Goal: Obtain resource: Download file/media

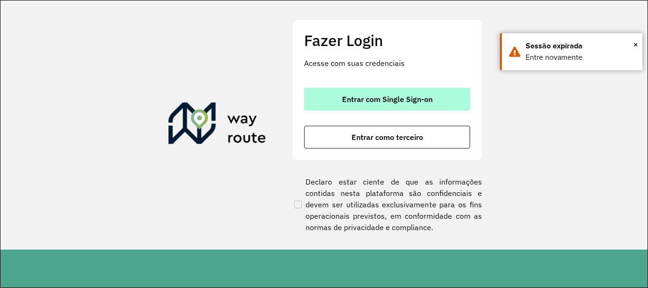
click at [412, 104] on button "Entrar com Single Sign-on" at bounding box center [387, 99] width 166 height 23
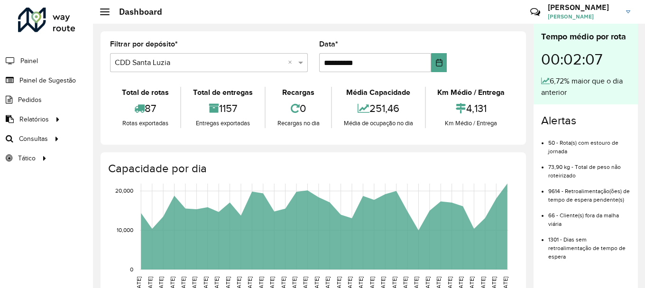
click at [224, 68] on input "text" at bounding box center [199, 62] width 169 height 11
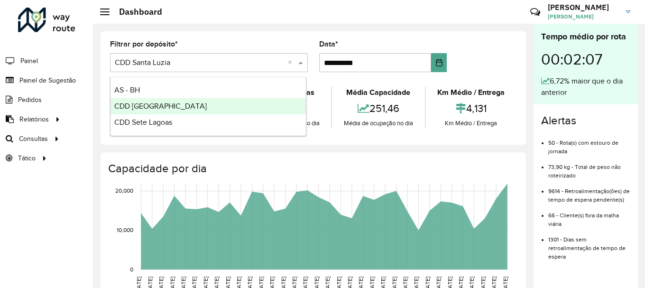
click at [183, 105] on div "CDD [GEOGRAPHIC_DATA]" at bounding box center [207, 106] width 195 height 16
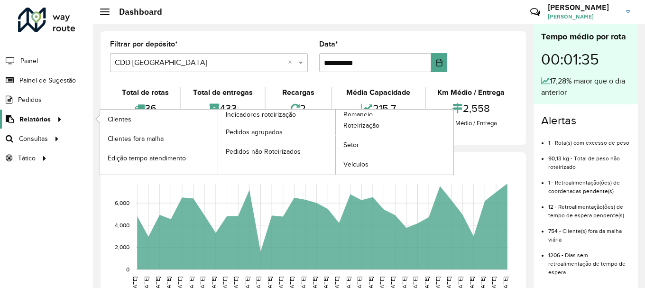
click at [60, 122] on icon at bounding box center [58, 118] width 8 height 14
click at [361, 115] on span "Romaneio" at bounding box center [358, 115] width 31 height 10
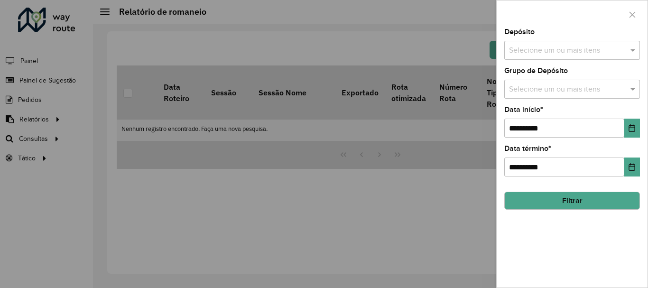
click at [608, 46] on input "text" at bounding box center [566, 50] width 121 height 11
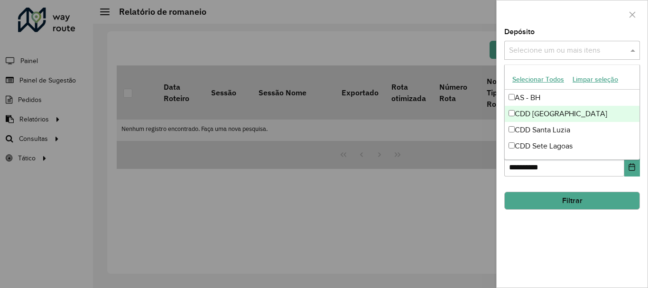
click at [562, 111] on div "CDD [GEOGRAPHIC_DATA]" at bounding box center [571, 114] width 135 height 16
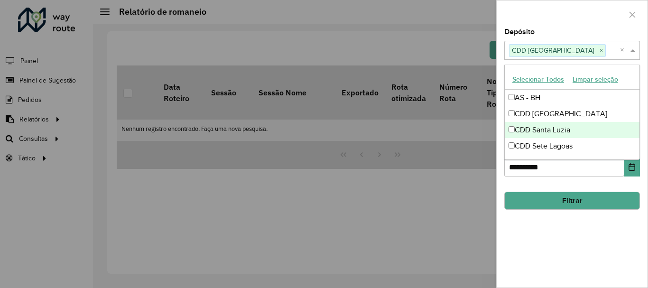
click at [575, 248] on div "**********" at bounding box center [571, 157] width 151 height 259
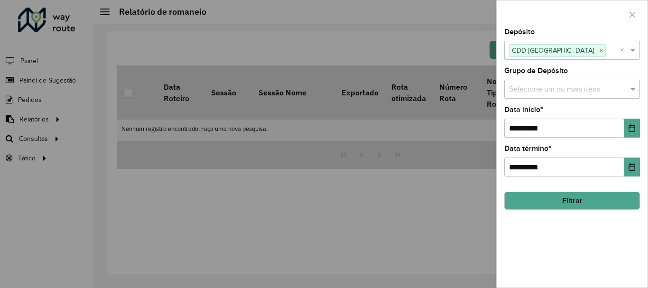
click at [640, 124] on div "**********" at bounding box center [571, 157] width 151 height 259
click at [632, 127] on icon "Choose Date" at bounding box center [632, 128] width 8 height 8
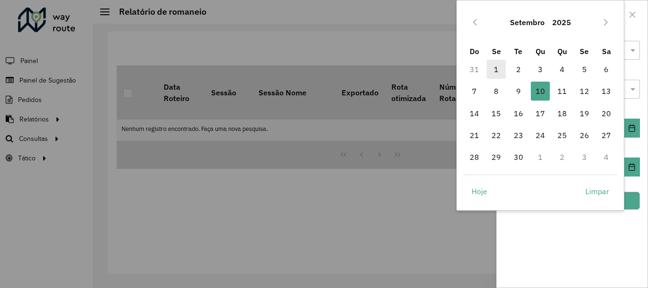
click at [499, 61] on span "1" at bounding box center [495, 69] width 19 height 19
type input "**********"
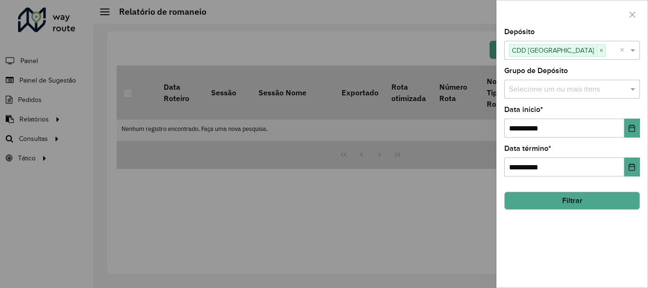
drag, startPoint x: 574, startPoint y: 210, endPoint x: 575, endPoint y: 204, distance: 5.8
click at [574, 208] on button "Filtrar" at bounding box center [572, 201] width 136 height 18
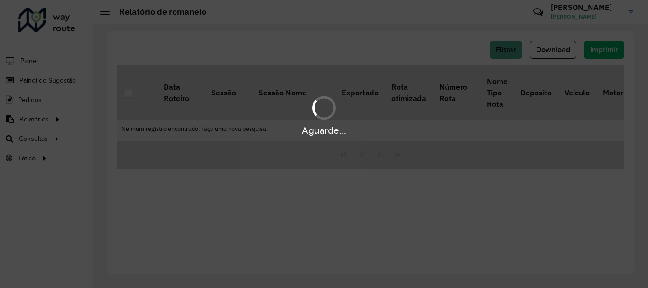
click at [575, 195] on div "Aguarde..." at bounding box center [324, 144] width 648 height 288
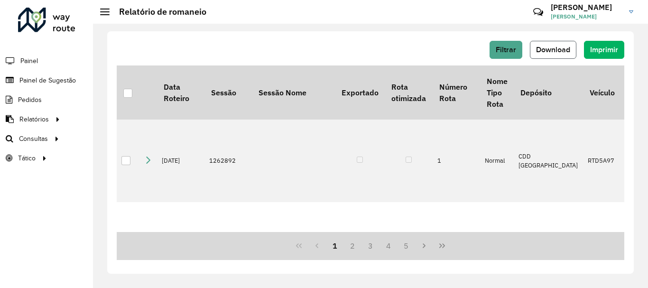
click at [550, 51] on span "Download" at bounding box center [553, 50] width 34 height 8
click at [504, 43] on button "Filtrar" at bounding box center [505, 50] width 33 height 18
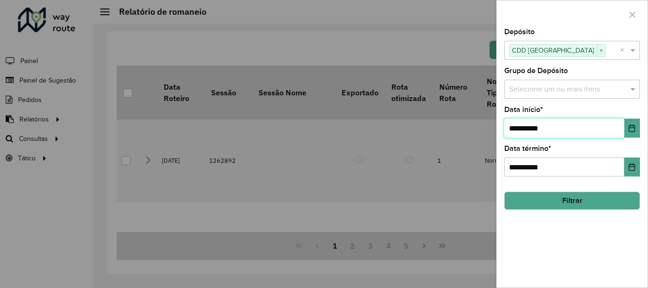
click at [550, 126] on input "**********" at bounding box center [564, 128] width 120 height 19
click at [632, 128] on icon "Choose Date" at bounding box center [632, 128] width 6 height 8
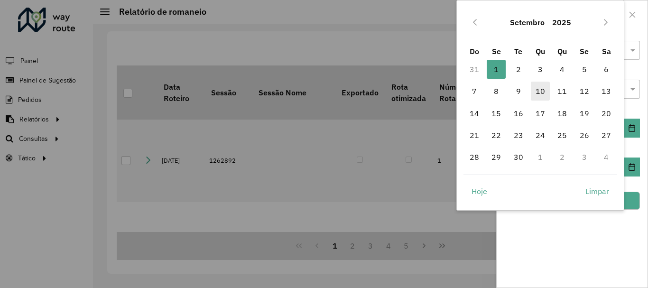
click at [544, 92] on span "10" at bounding box center [539, 91] width 19 height 19
type input "**********"
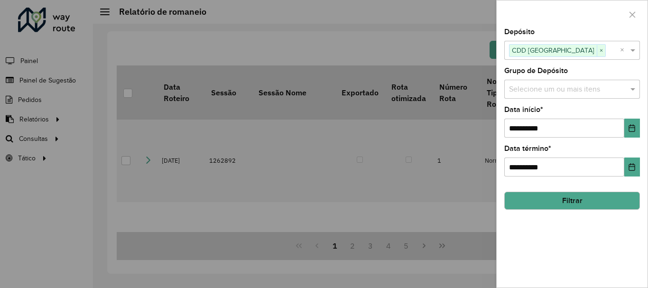
click at [609, 205] on button "Filtrar" at bounding box center [572, 201] width 136 height 18
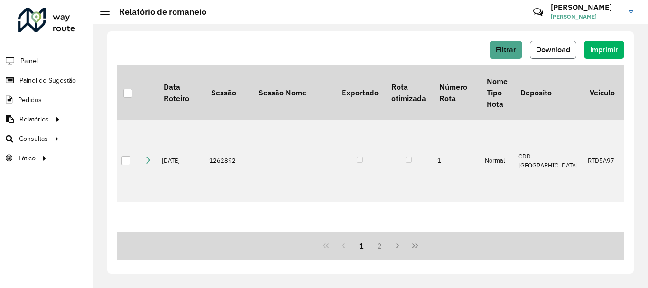
click at [550, 55] on button "Download" at bounding box center [552, 50] width 46 height 18
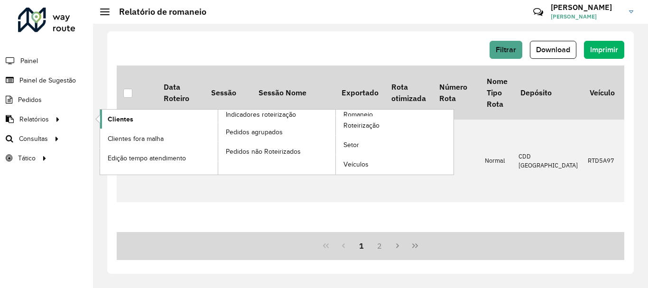
click at [116, 115] on span "Clientes" at bounding box center [121, 119] width 26 height 10
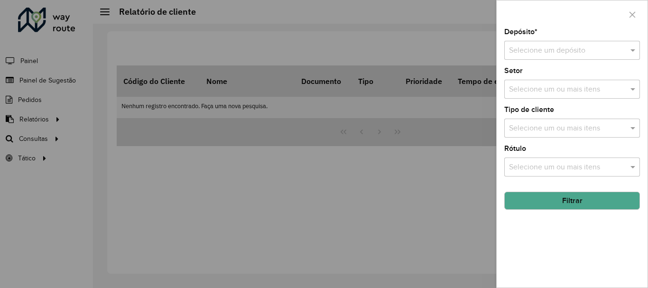
click at [549, 46] on input "text" at bounding box center [562, 50] width 107 height 11
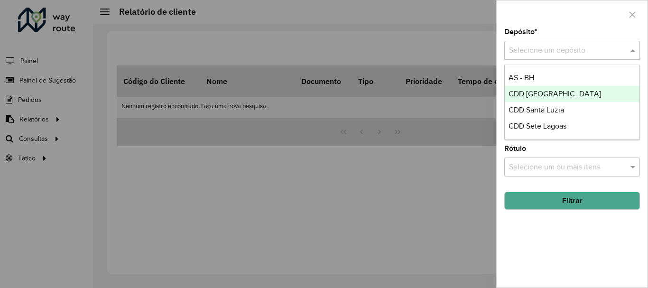
click at [555, 93] on span "CDD [GEOGRAPHIC_DATA]" at bounding box center [554, 94] width 92 height 8
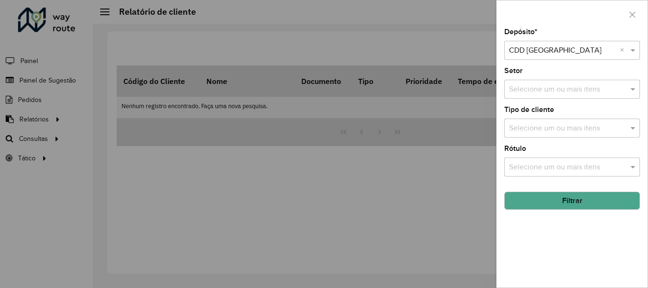
click at [558, 90] on input "text" at bounding box center [566, 89] width 121 height 11
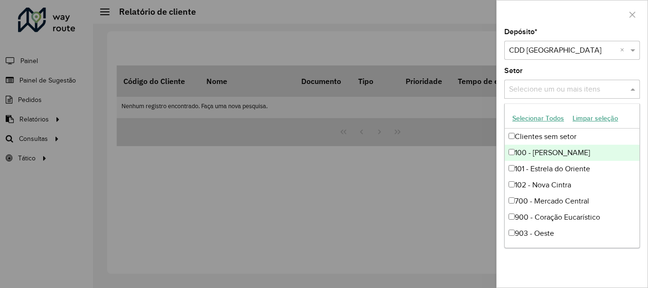
click at [451, 192] on div at bounding box center [324, 144] width 648 height 288
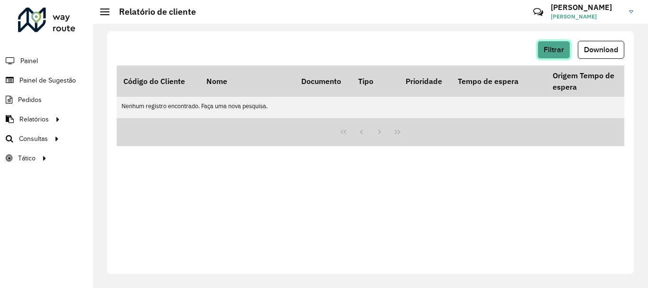
click at [551, 48] on span "Filtrar" at bounding box center [553, 50] width 20 height 8
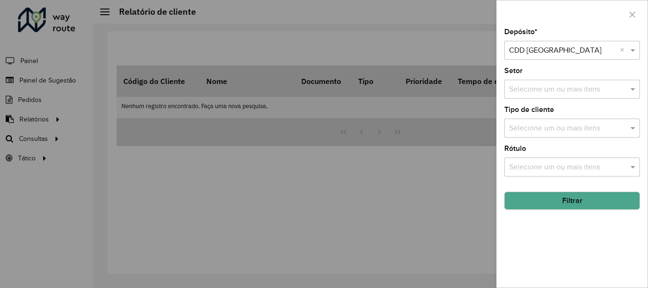
click at [548, 125] on input "text" at bounding box center [566, 128] width 121 height 11
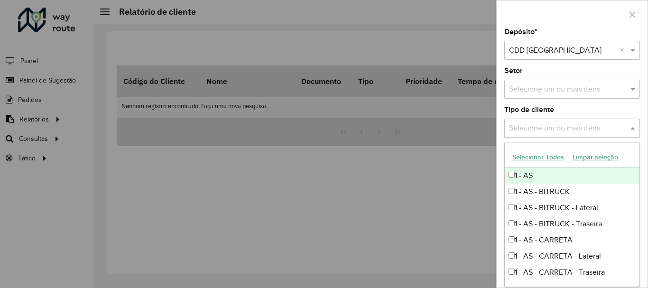
click at [449, 153] on div at bounding box center [324, 144] width 648 height 288
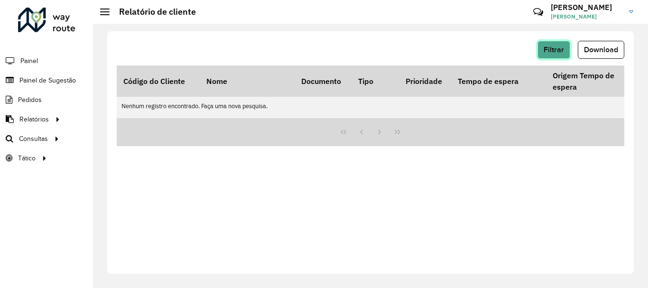
click at [553, 53] on span "Filtrar" at bounding box center [553, 50] width 20 height 8
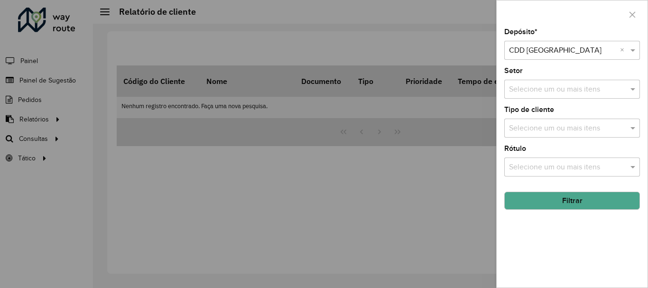
click at [561, 198] on button "Filtrar" at bounding box center [572, 201] width 136 height 18
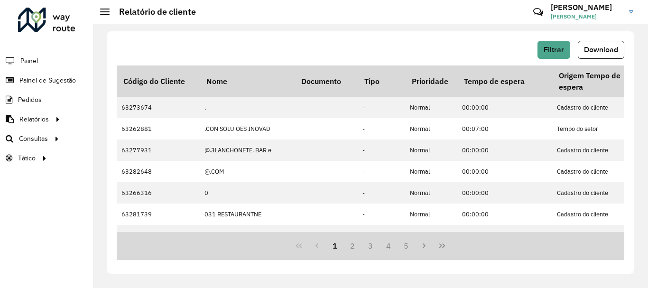
drag, startPoint x: 601, startPoint y: 48, endPoint x: 598, endPoint y: 43, distance: 5.9
click at [598, 44] on button "Download" at bounding box center [600, 50] width 46 height 18
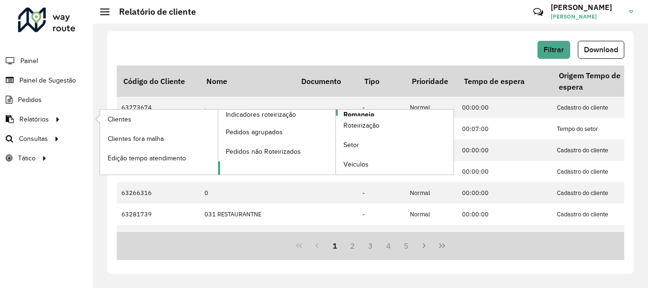
click at [354, 111] on span "Romaneio" at bounding box center [358, 115] width 31 height 10
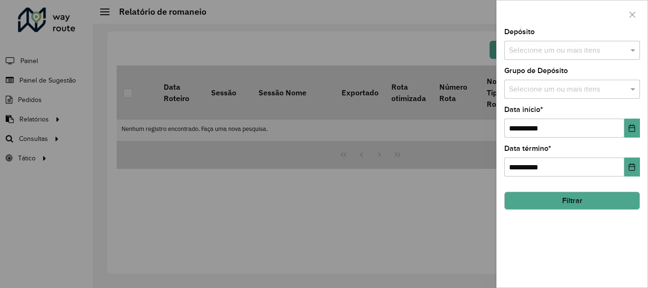
drag, startPoint x: 519, startPoint y: 41, endPoint x: 536, endPoint y: 45, distance: 17.4
click at [521, 44] on div "Selecione um ou mais itens" at bounding box center [572, 50] width 136 height 19
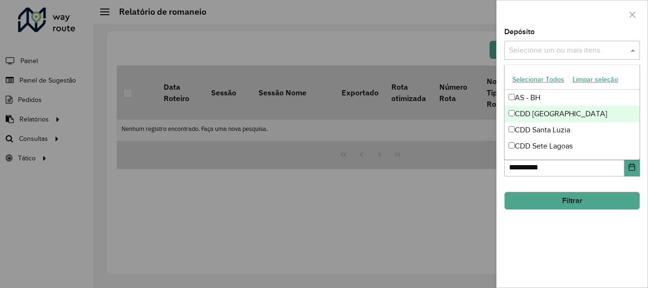
click at [557, 113] on div "CDD [GEOGRAPHIC_DATA]" at bounding box center [571, 114] width 135 height 16
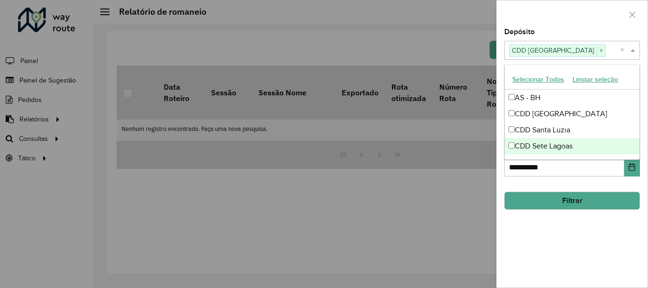
drag, startPoint x: 589, startPoint y: 263, endPoint x: 576, endPoint y: 220, distance: 44.1
click at [587, 262] on div "**********" at bounding box center [571, 157] width 151 height 259
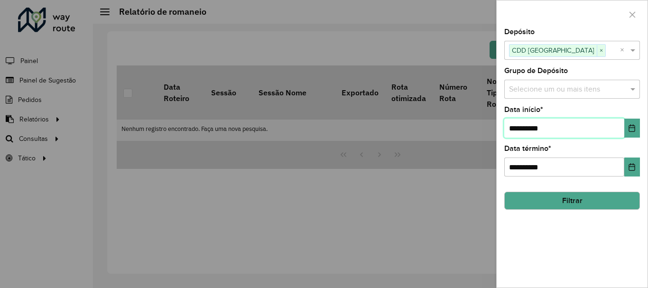
click at [581, 127] on input "**********" at bounding box center [564, 128] width 120 height 19
click at [622, 128] on input "**********" at bounding box center [564, 128] width 120 height 19
click at [631, 128] on icon "Choose Date" at bounding box center [632, 128] width 6 height 8
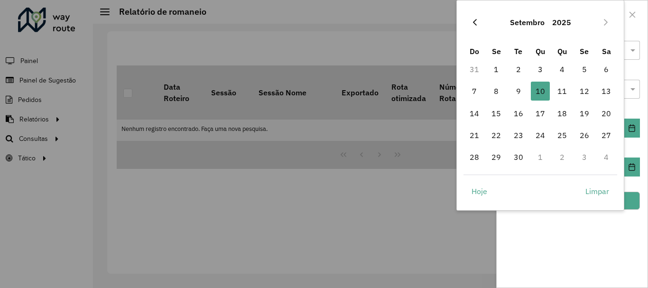
drag, startPoint x: 462, startPoint y: 26, endPoint x: 474, endPoint y: 24, distance: 11.5
click at [463, 25] on div "[DATE] Do Se Te Qu Qu Se Sa 31 1 2 3 4 5 6 7 8 9 10 10 11 12 13 14 15 16 17 18 …" at bounding box center [540, 105] width 168 height 210
click at [497, 75] on span "1" at bounding box center [495, 69] width 19 height 19
type input "**********"
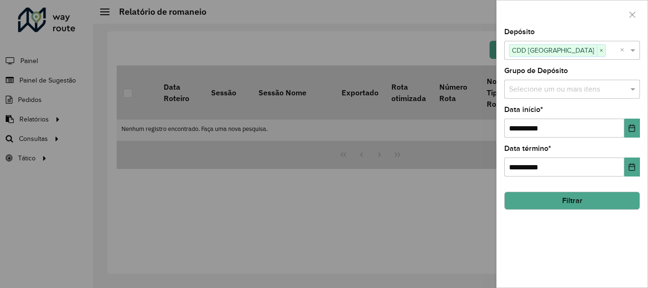
click at [596, 203] on button "Filtrar" at bounding box center [572, 201] width 136 height 18
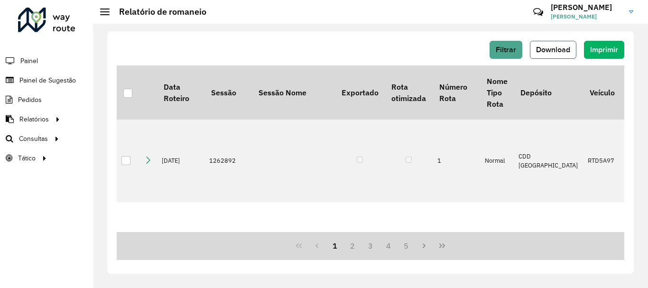
click at [560, 48] on span "Download" at bounding box center [553, 50] width 34 height 8
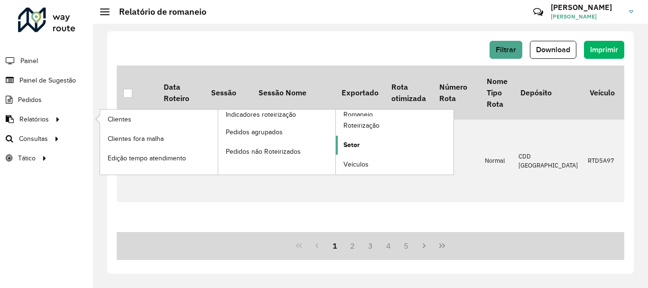
click at [359, 145] on span "Setor" at bounding box center [351, 145] width 16 height 10
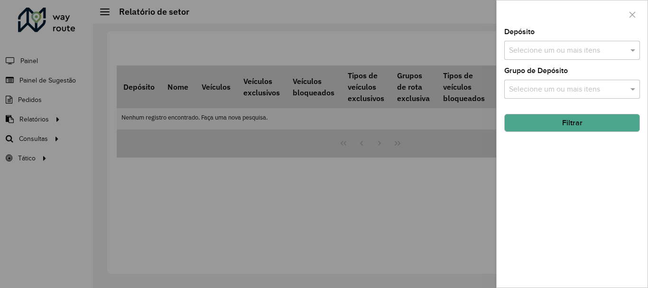
click at [550, 46] on input "text" at bounding box center [566, 50] width 121 height 11
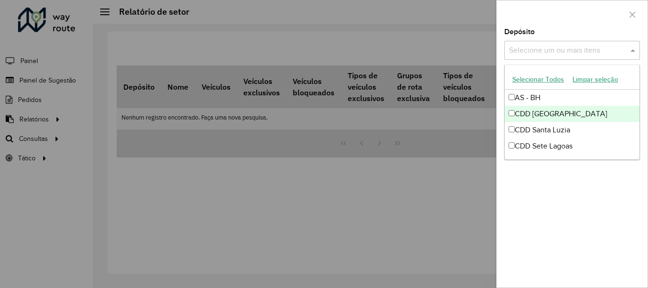
click at [549, 114] on div "CDD [GEOGRAPHIC_DATA]" at bounding box center [571, 114] width 135 height 16
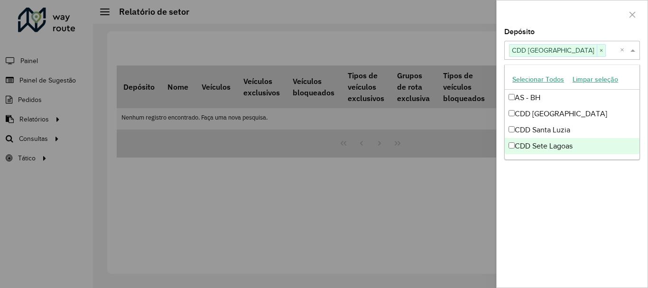
click at [578, 192] on div "Depósito Selecione um ou mais itens CDD [GEOGRAPHIC_DATA] × × Grupo de Depósito…" at bounding box center [571, 157] width 151 height 259
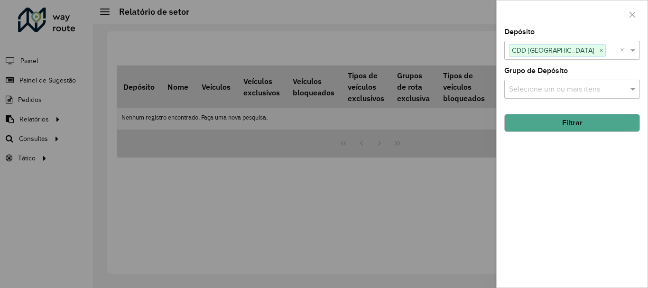
click at [584, 131] on button "Filtrar" at bounding box center [572, 123] width 136 height 18
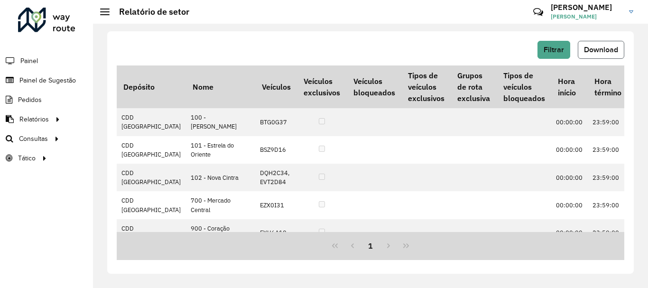
click at [587, 51] on span "Download" at bounding box center [601, 50] width 34 height 8
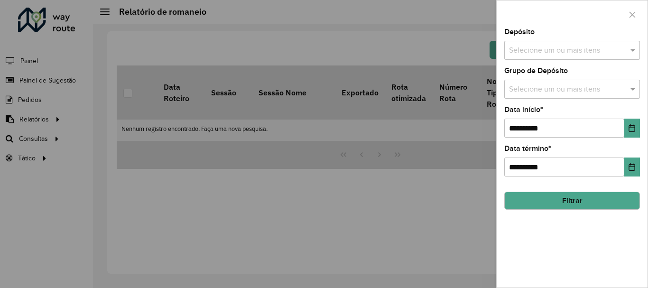
click at [613, 47] on input "text" at bounding box center [566, 50] width 121 height 11
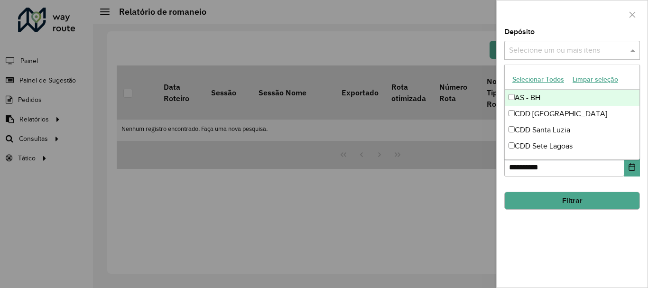
click at [543, 76] on button "Selecionar Todos" at bounding box center [538, 79] width 60 height 15
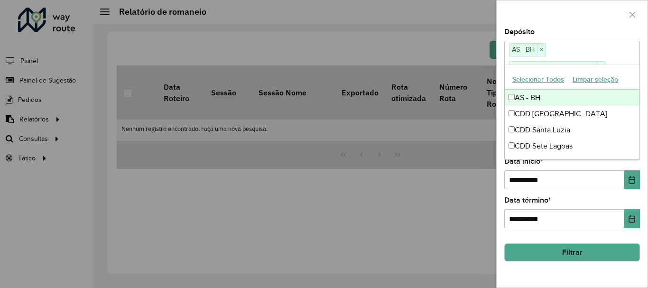
click at [545, 77] on button "Selecionar Todos" at bounding box center [538, 79] width 60 height 15
click at [545, 82] on button "Selecionar Todos" at bounding box center [538, 79] width 60 height 15
click at [543, 47] on span "×" at bounding box center [541, 49] width 9 height 11
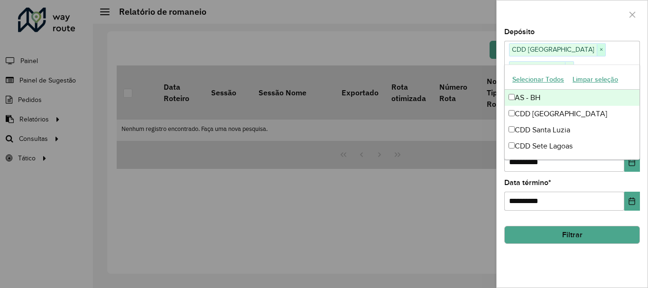
click at [596, 46] on span "×" at bounding box center [600, 49] width 9 height 11
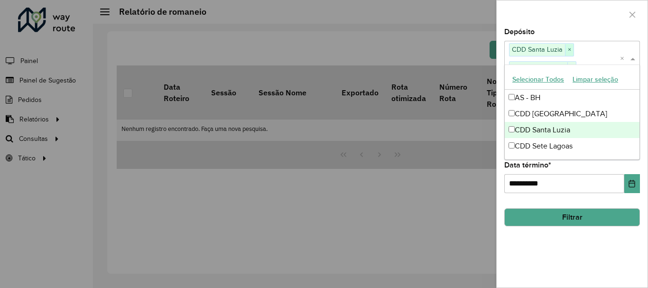
click at [569, 47] on span "×" at bounding box center [569, 49] width 9 height 11
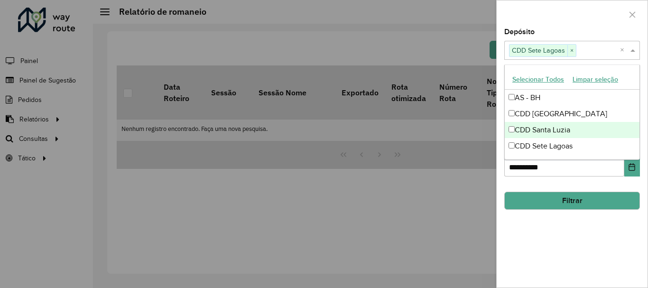
click at [569, 47] on span "×" at bounding box center [571, 50] width 9 height 11
click at [569, 47] on input "text" at bounding box center [566, 50] width 121 height 11
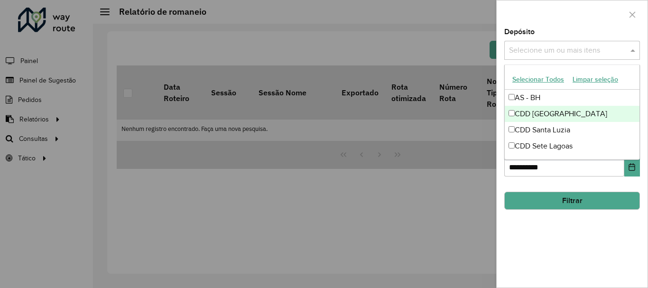
click at [542, 114] on div "CDD [GEOGRAPHIC_DATA]" at bounding box center [571, 114] width 135 height 16
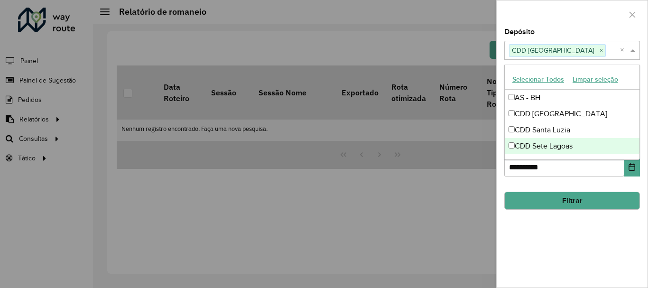
click at [570, 201] on button "Filtrar" at bounding box center [572, 201] width 136 height 18
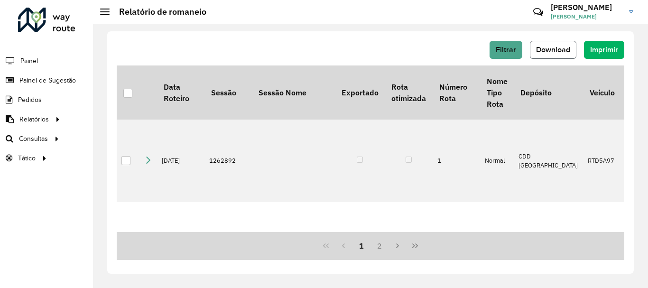
click at [541, 54] on button "Download" at bounding box center [552, 50] width 46 height 18
click at [513, 52] on span "Filtrar" at bounding box center [505, 50] width 20 height 8
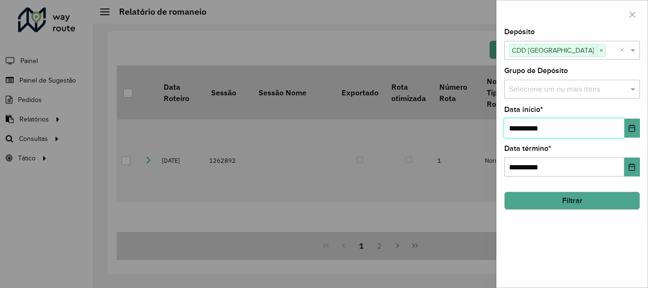
click at [554, 133] on input "**********" at bounding box center [564, 128] width 120 height 19
click at [526, 130] on input "**********" at bounding box center [564, 128] width 120 height 19
click at [632, 129] on icon "Choose Date" at bounding box center [632, 128] width 8 height 8
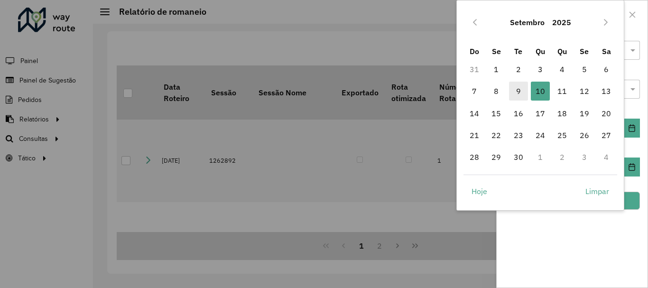
click at [514, 92] on span "9" at bounding box center [518, 91] width 19 height 19
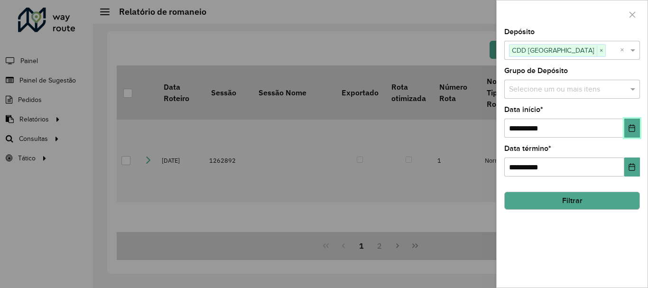
click at [637, 127] on button "Choose Date" at bounding box center [632, 128] width 16 height 19
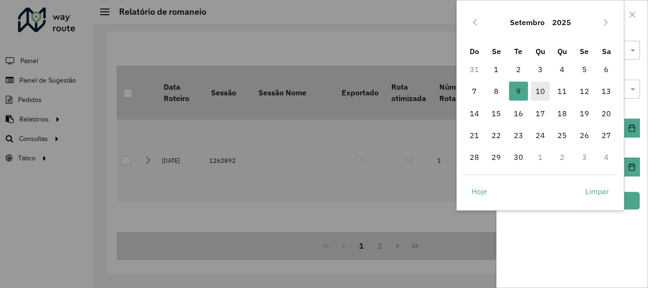
click at [543, 88] on span "10" at bounding box center [539, 91] width 19 height 19
type input "**********"
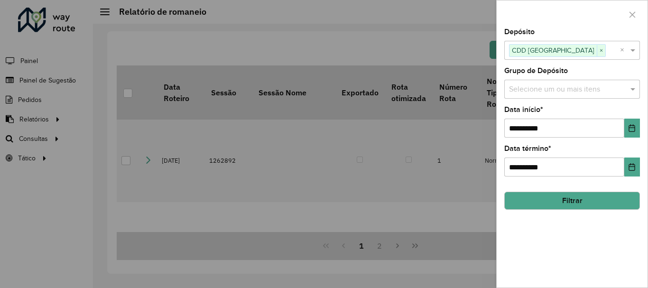
click at [614, 242] on div "**********" at bounding box center [571, 157] width 151 height 259
click at [596, 190] on hb-field-button "Filtrar" at bounding box center [572, 197] width 136 height 26
click at [598, 200] on button "Filtrar" at bounding box center [572, 201] width 136 height 18
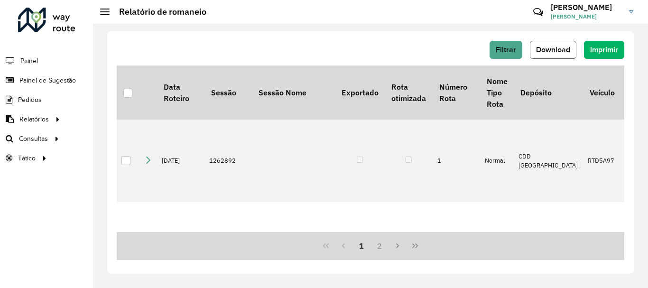
click at [560, 56] on button "Download" at bounding box center [552, 50] width 46 height 18
